Goal: Transaction & Acquisition: Download file/media

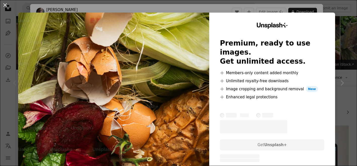
scroll to position [129, 0]
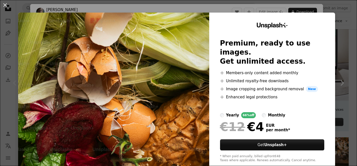
click at [350, 6] on div "An X shape Unsplash+ Premium, ready to use images. Get unlimited access. A plus…" at bounding box center [178, 83] width 357 height 166
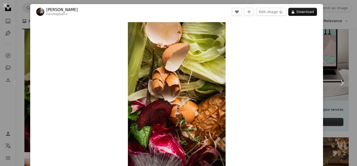
click at [14, 45] on div "An X shape Chevron left Chevron right [PERSON_NAME] For Unsplash+ A heart A plu…" at bounding box center [178, 83] width 357 height 166
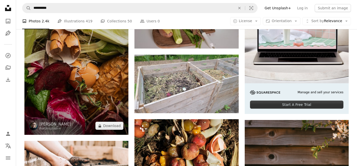
scroll to position [148, 0]
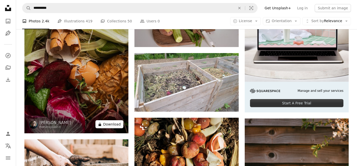
click at [113, 124] on button "A lock Download" at bounding box center [109, 124] width 28 height 8
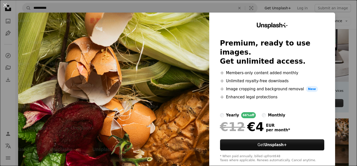
click at [350, 18] on div "An X shape Unsplash+ Premium, ready to use images. Get unlimited access. A plus…" at bounding box center [178, 83] width 357 height 166
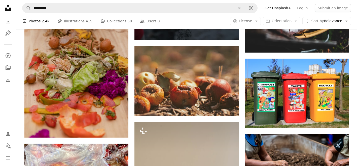
scroll to position [543, 0]
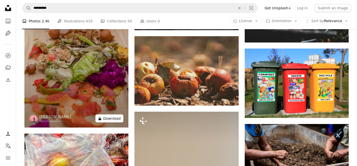
click at [110, 119] on button "A lock Download" at bounding box center [109, 119] width 28 height 8
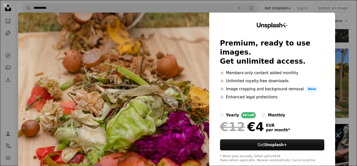
click at [352, 1] on div "An X shape Unsplash+ Premium, ready to use images. Get unlimited access. A plus…" at bounding box center [178, 83] width 357 height 166
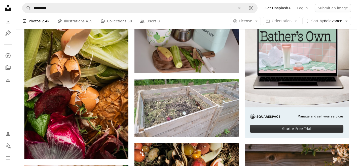
scroll to position [122, 0]
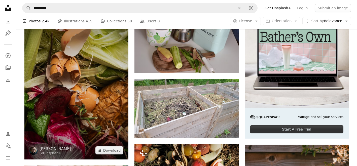
click at [81, 81] on img at bounding box center [76, 82] width 104 height 156
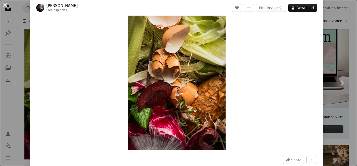
scroll to position [20, 0]
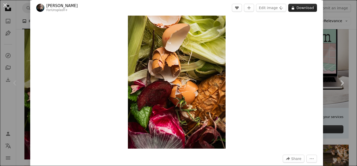
click at [309, 9] on button "A lock Download" at bounding box center [302, 8] width 29 height 8
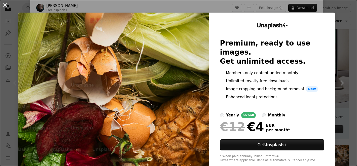
scroll to position [10, 0]
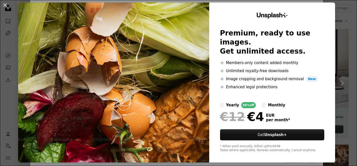
click at [148, 49] on img at bounding box center [113, 83] width 191 height 160
click at [5, 5] on button "An X shape" at bounding box center [5, 5] width 6 height 6
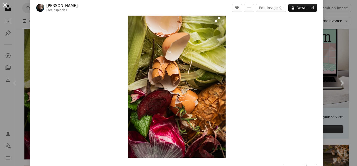
scroll to position [10, 0]
